Goal: Task Accomplishment & Management: Manage account settings

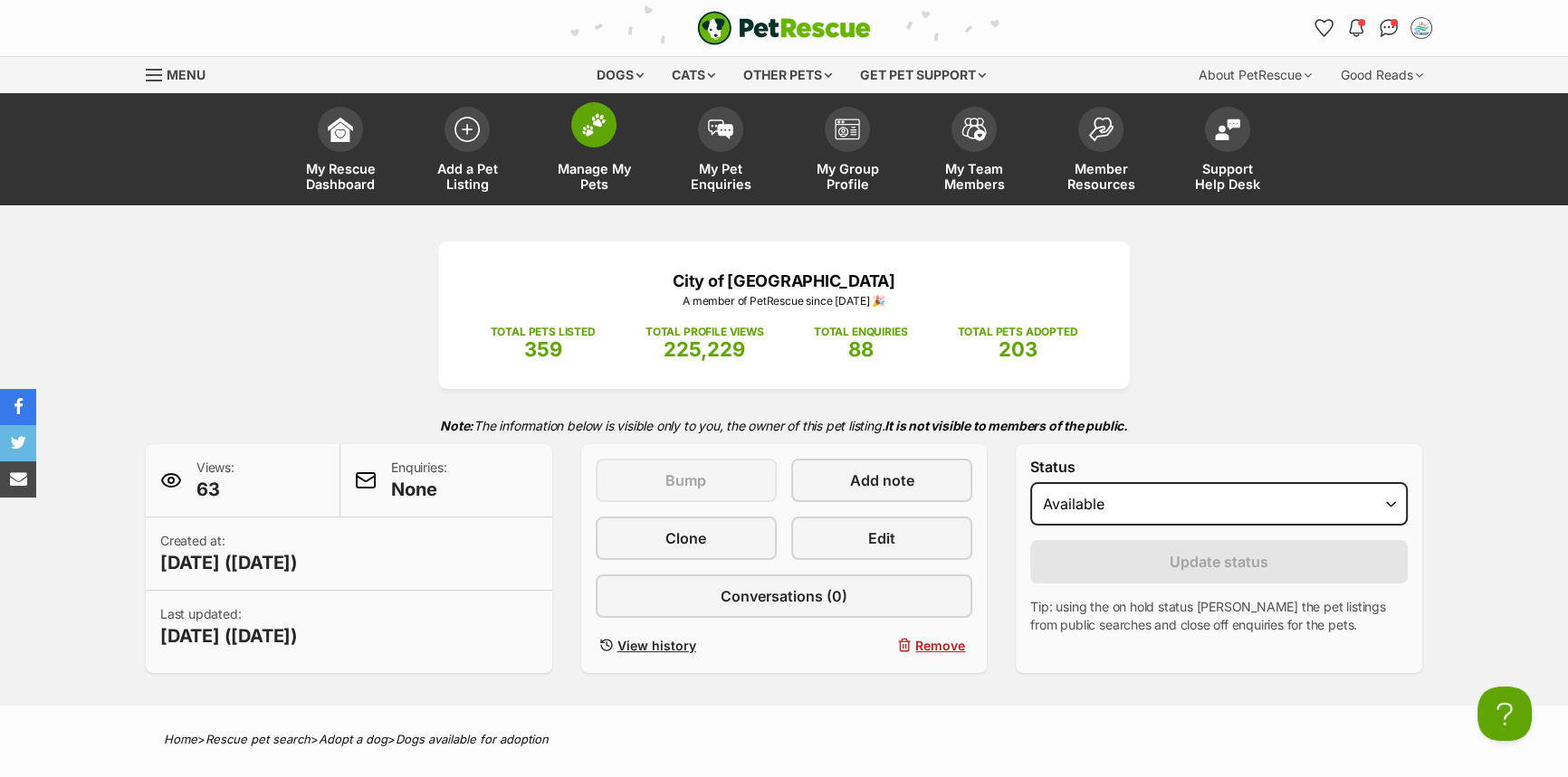
click at [590, 161] on span "Manage My Pets" at bounding box center [593, 176] width 82 height 31
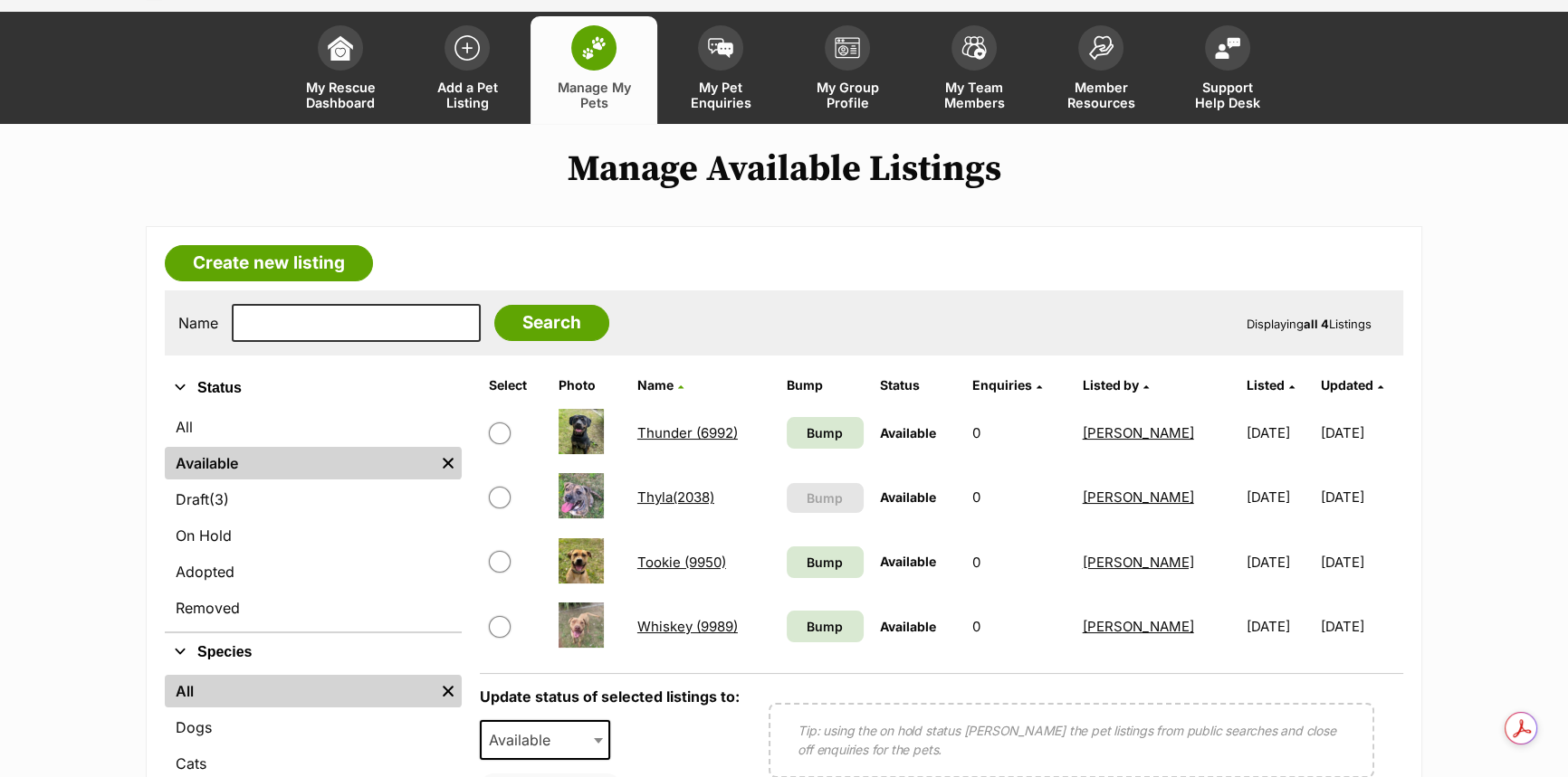
click at [674, 493] on link "Thyla(2038)" at bounding box center [676, 497] width 77 height 17
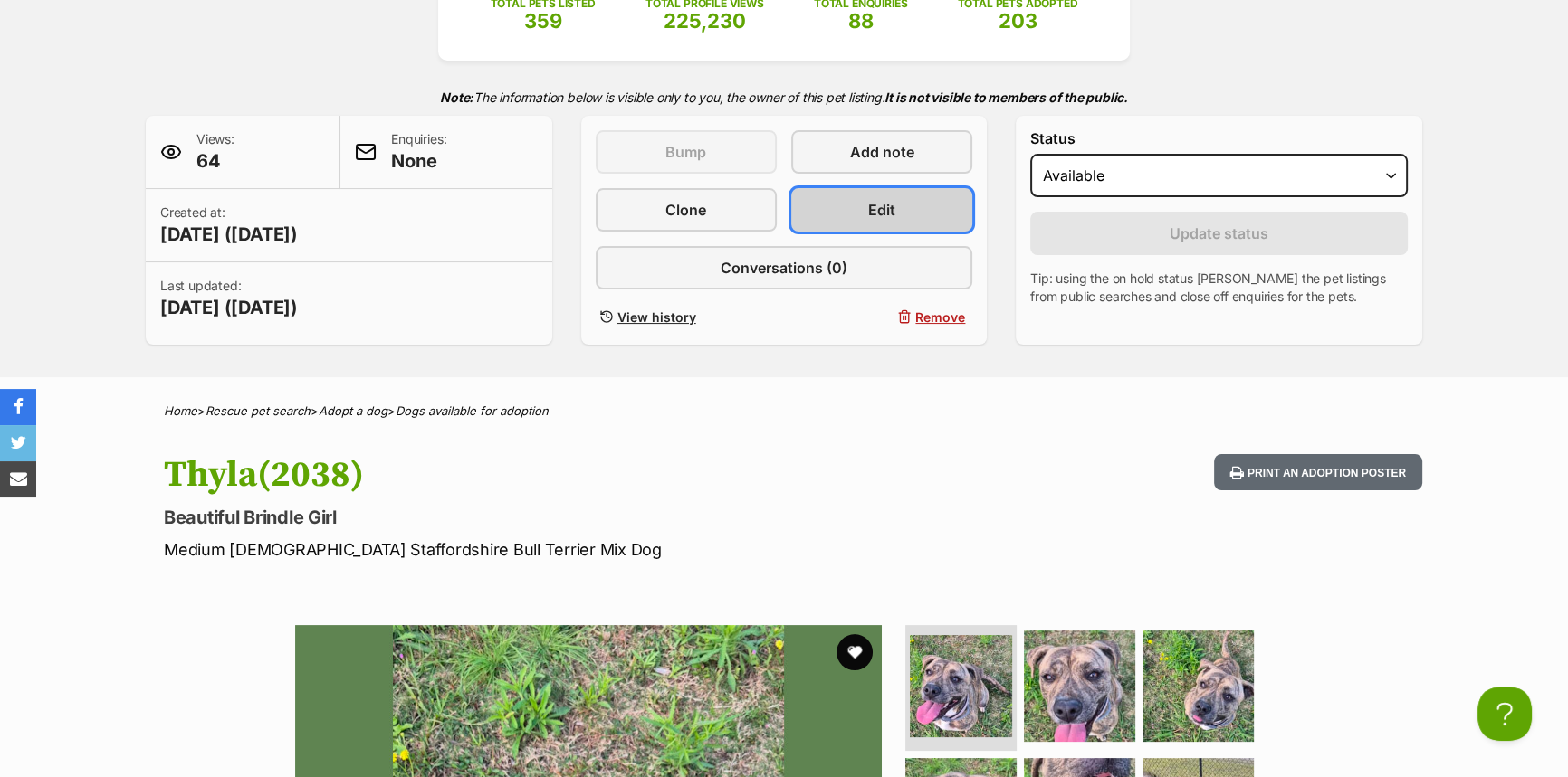
click at [868, 210] on span "Edit" at bounding box center [881, 210] width 27 height 22
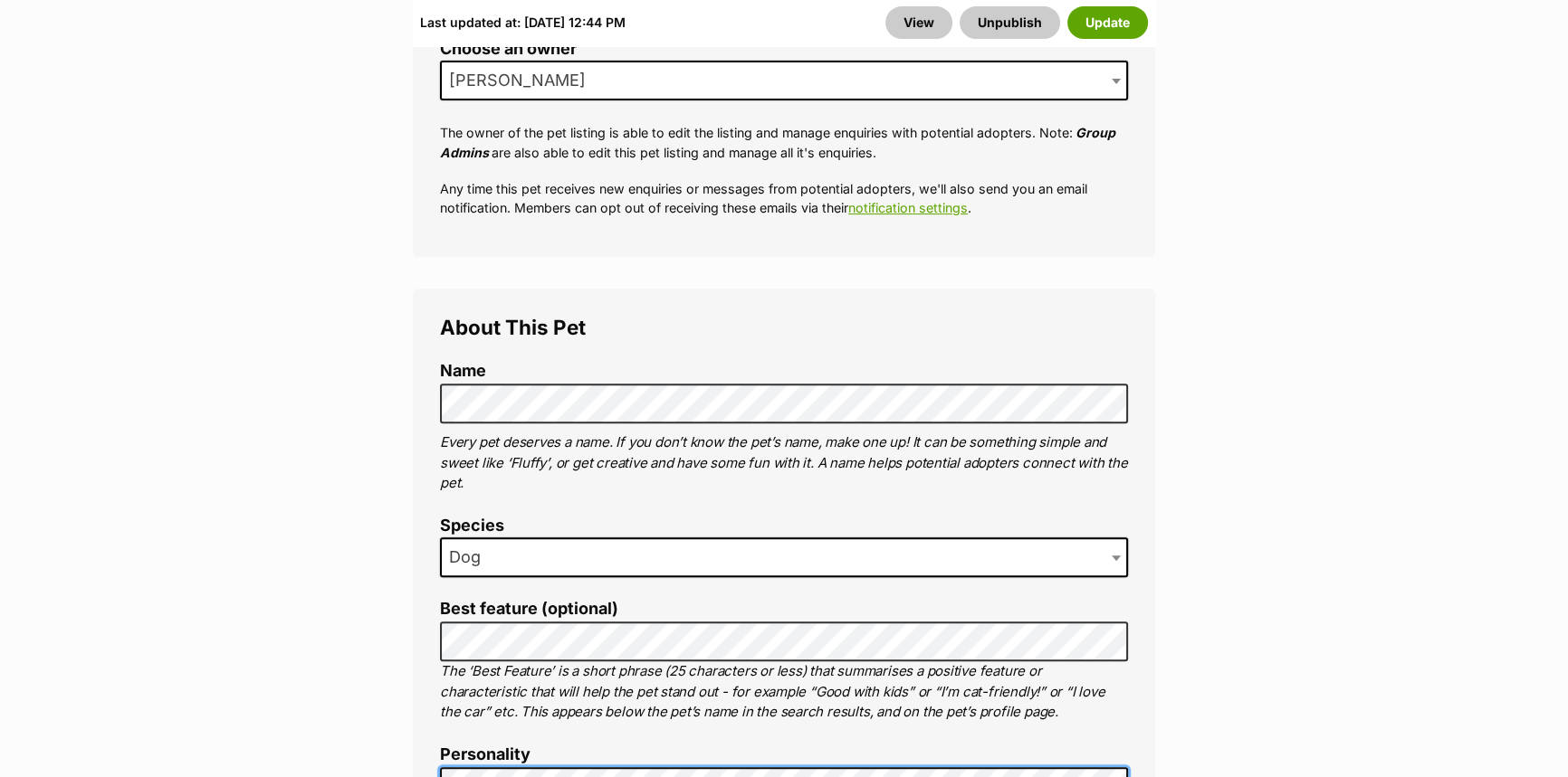
scroll to position [740, 0]
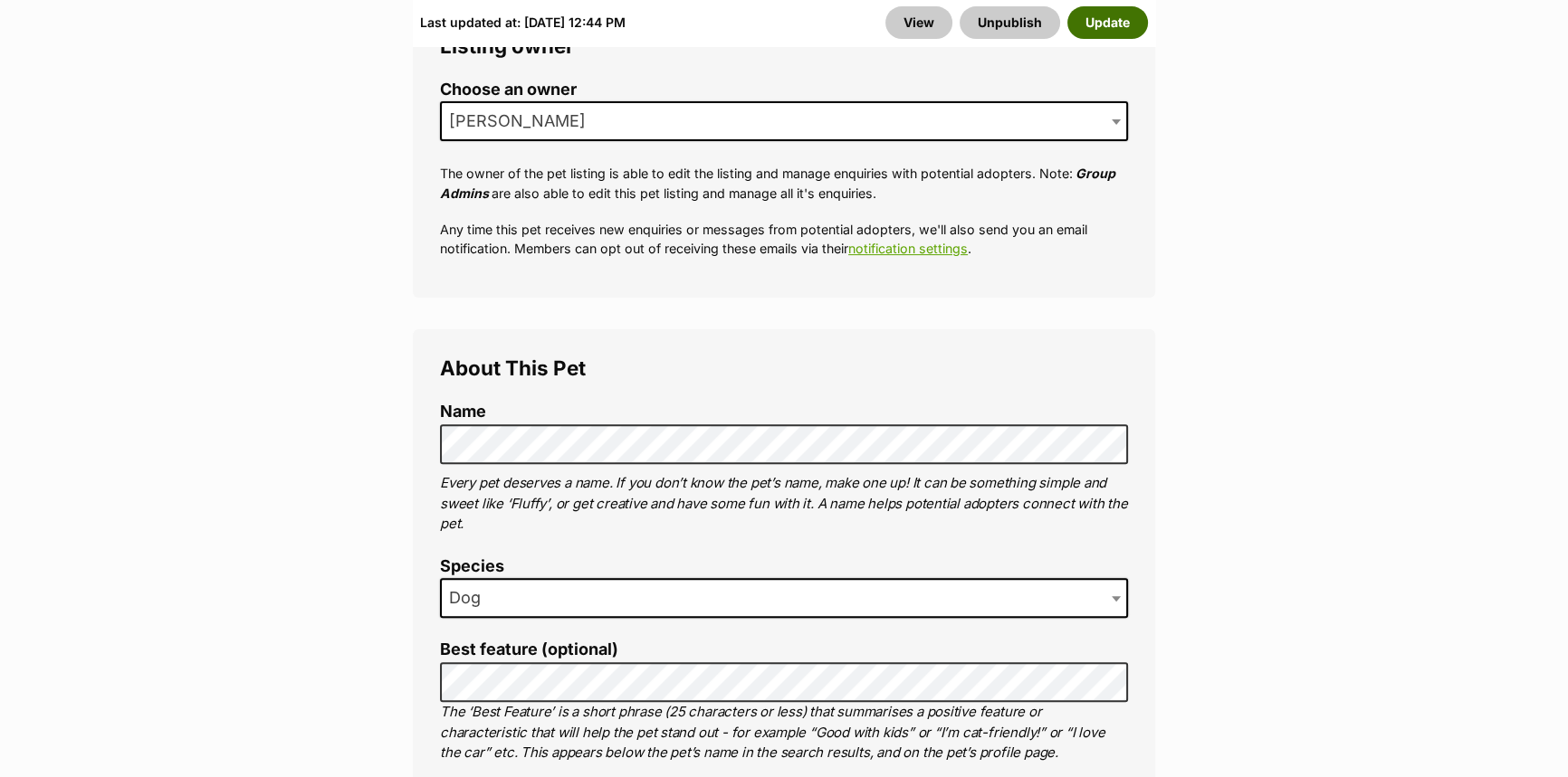
click at [1087, 29] on button "Update" at bounding box center [1107, 23] width 81 height 33
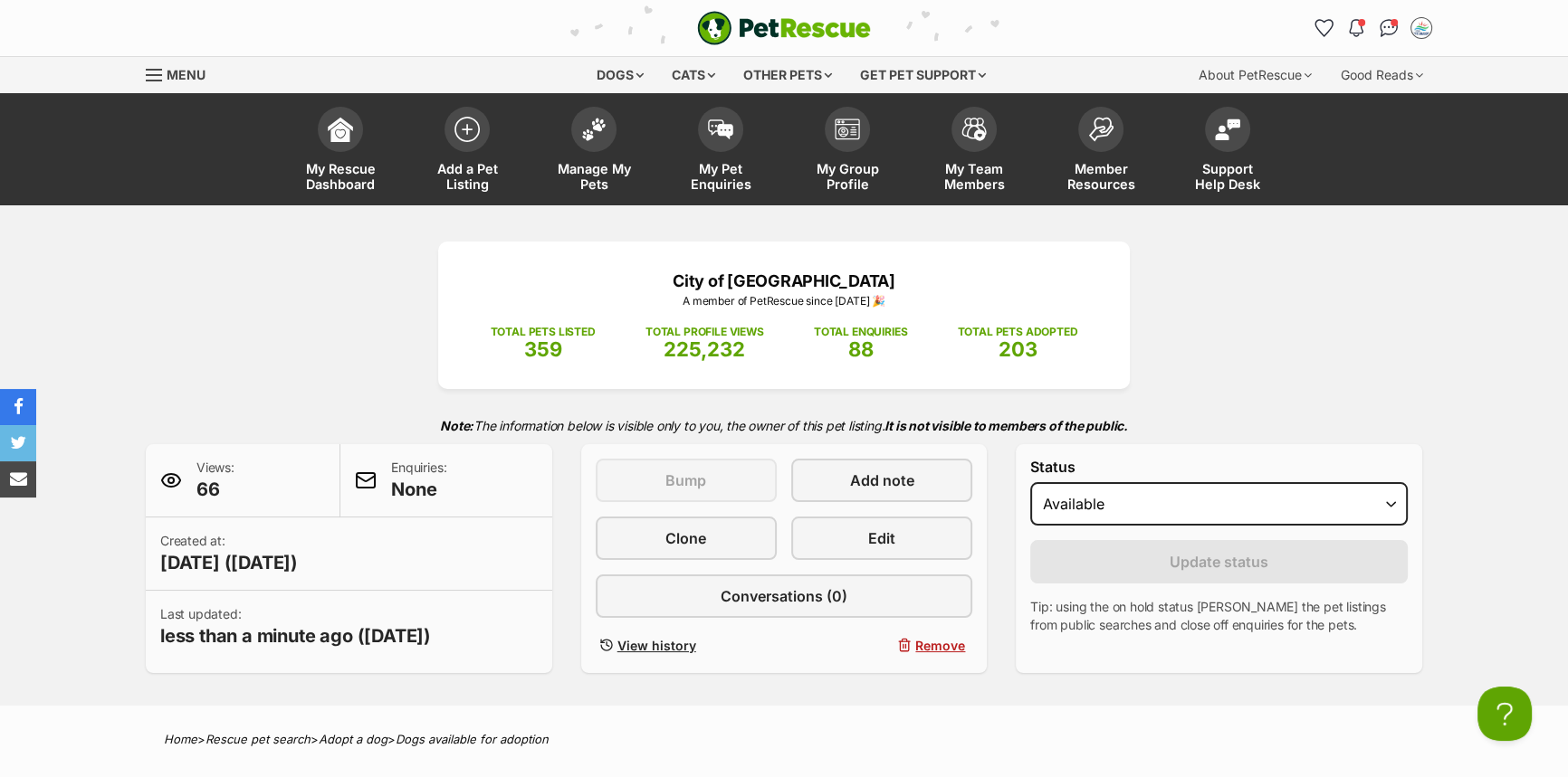
click at [453, 329] on div "City of [GEOGRAPHIC_DATA] A member of PetRescue since [DATE] 🎉 TOTAL PETS LISTE…" at bounding box center [784, 315] width 692 height 148
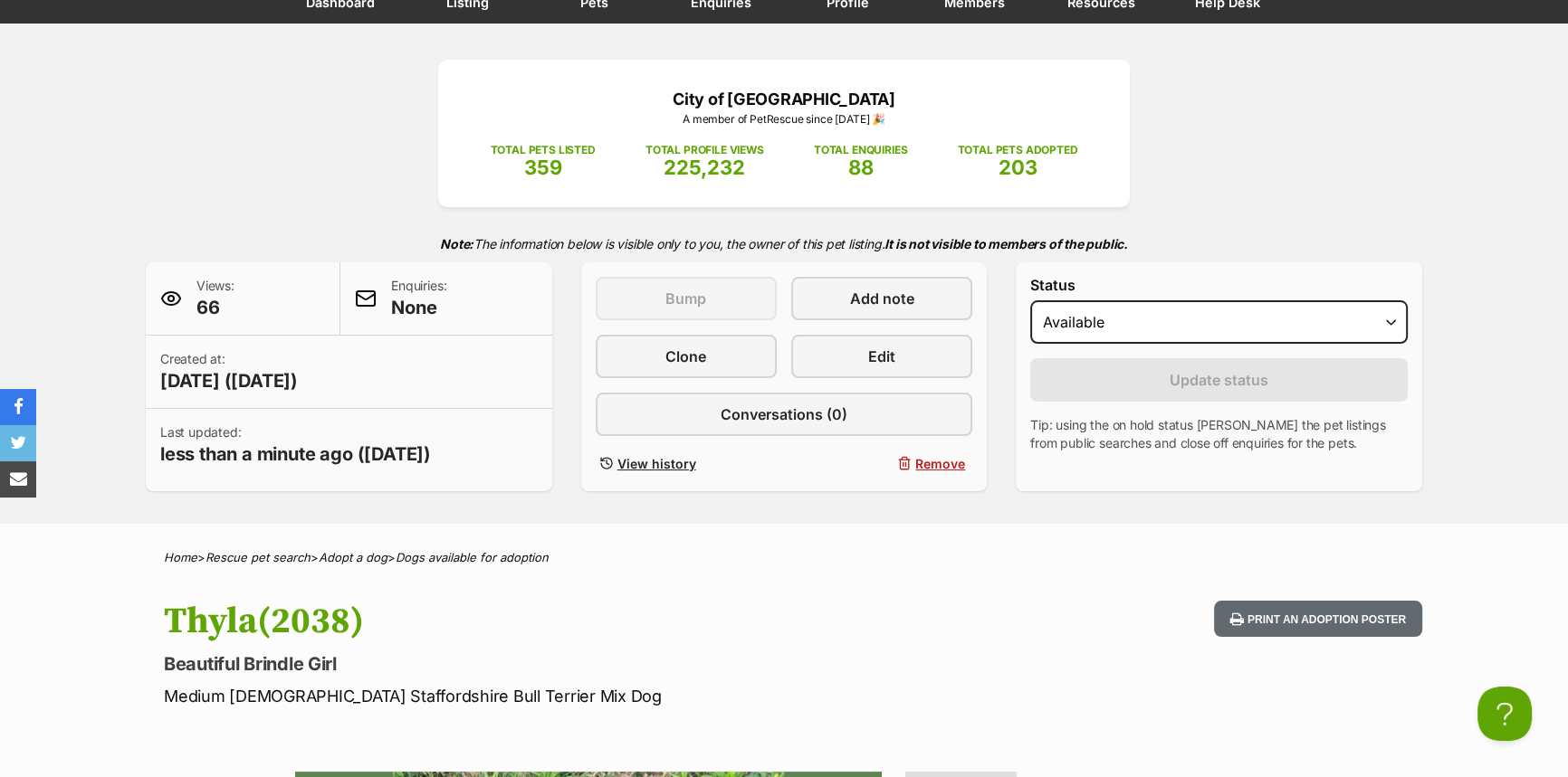
scroll to position [82, 0]
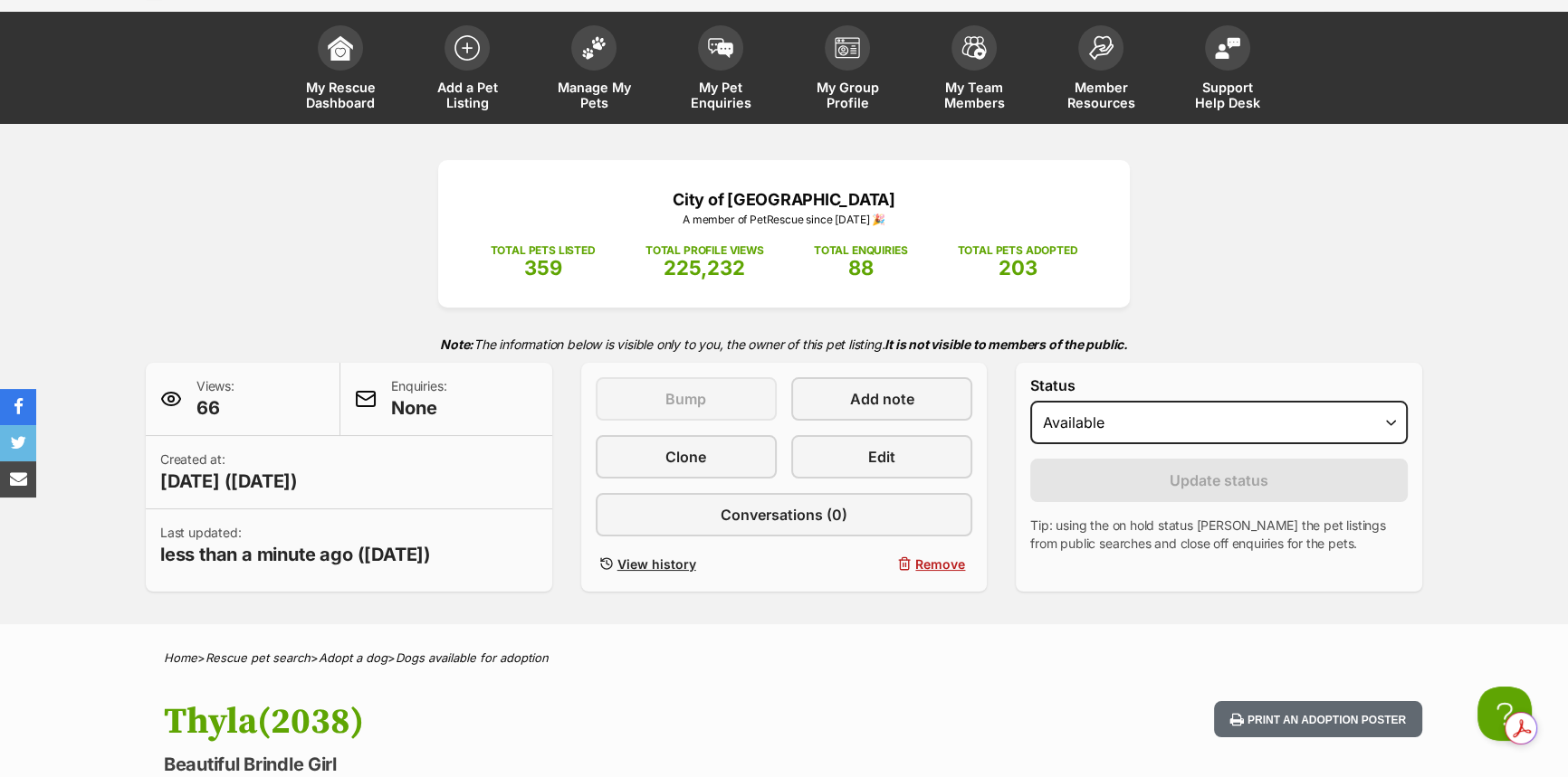
click at [282, 304] on div "City of [GEOGRAPHIC_DATA] A member of PetRescue since [DATE] 🎉 TOTAL PETS LISTE…" at bounding box center [784, 375] width 1331 height 431
click at [281, 294] on div "City of [GEOGRAPHIC_DATA] A member of PetRescue since [DATE] 🎉 TOTAL PETS LISTE…" at bounding box center [784, 375] width 1331 height 431
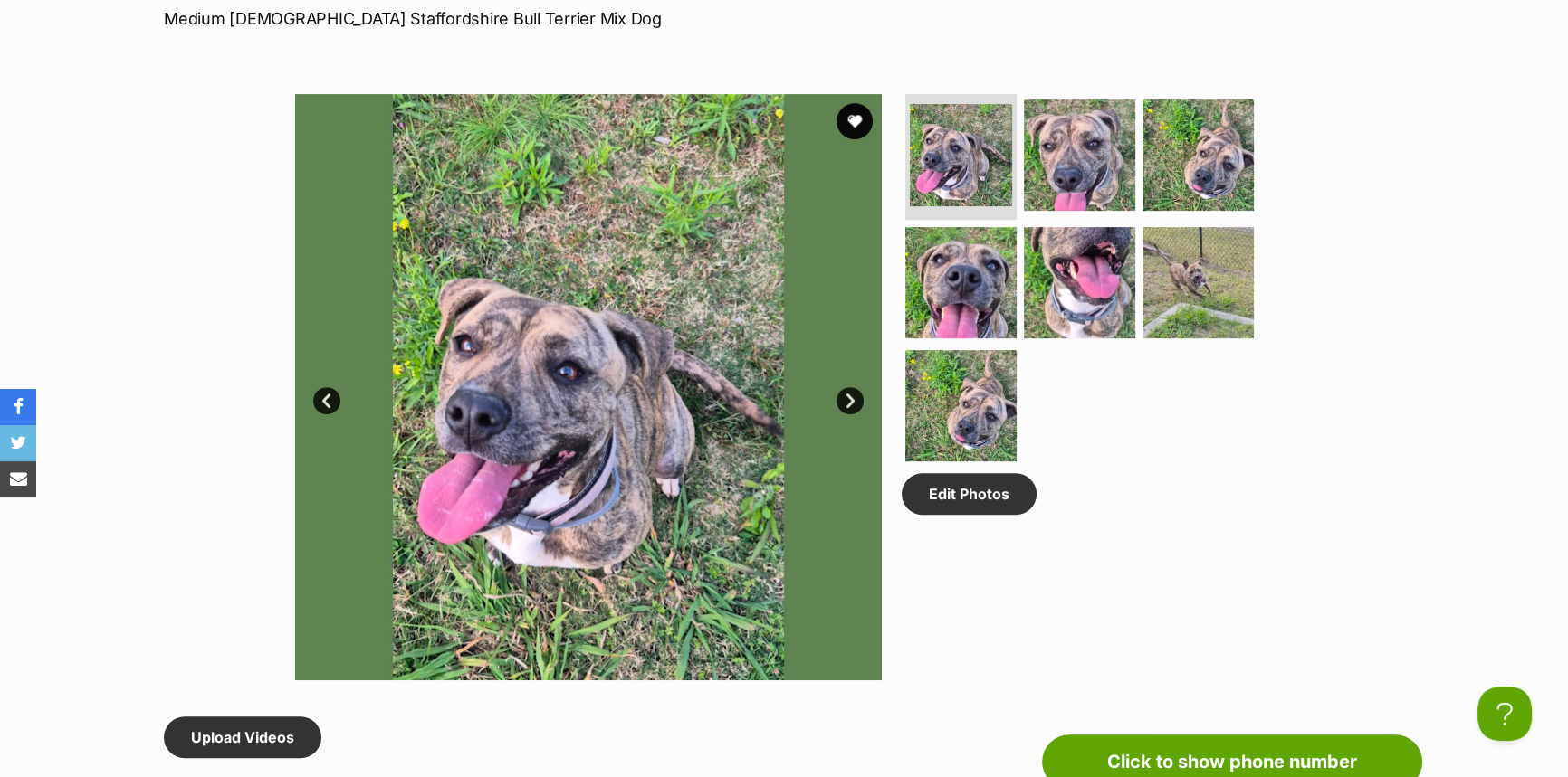
scroll to position [987, 0]
